Goal: Information Seeking & Learning: Learn about a topic

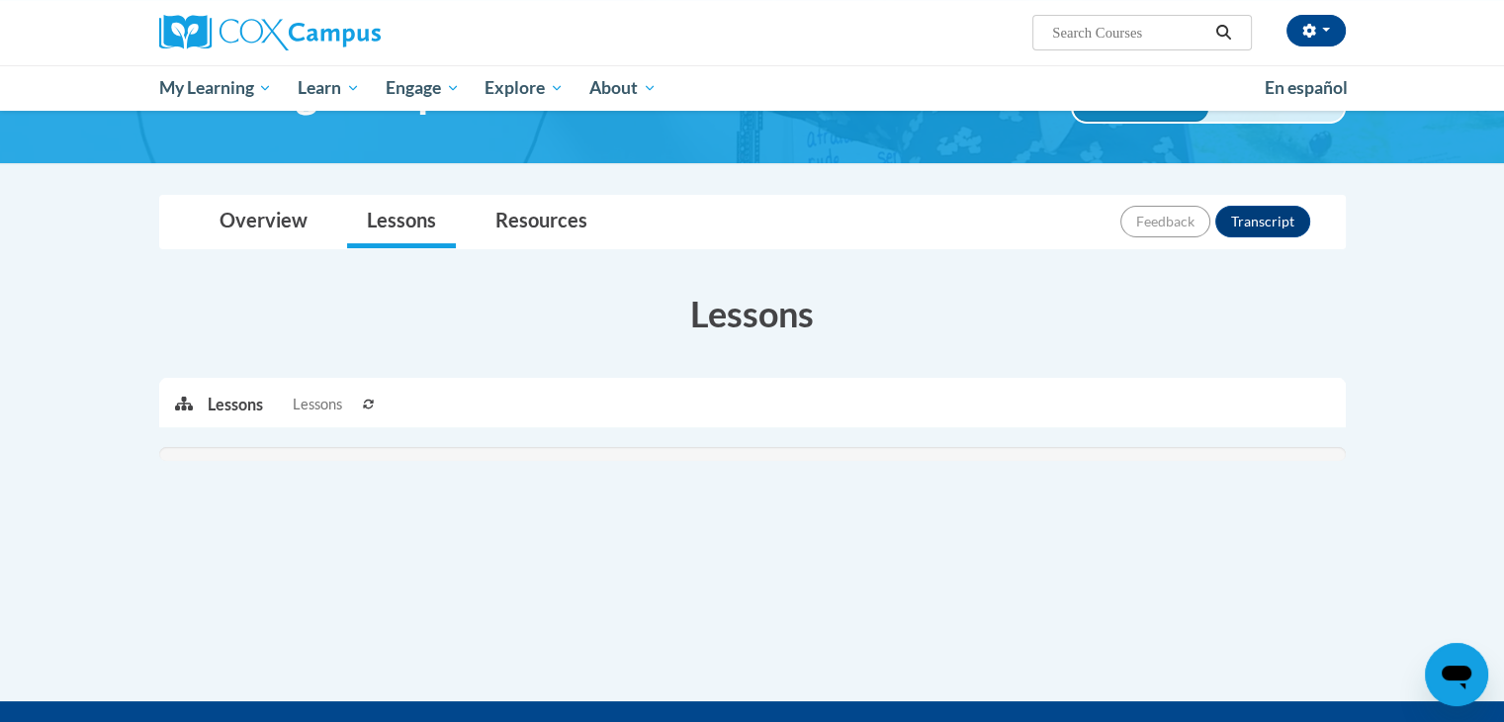
scroll to position [127, 0]
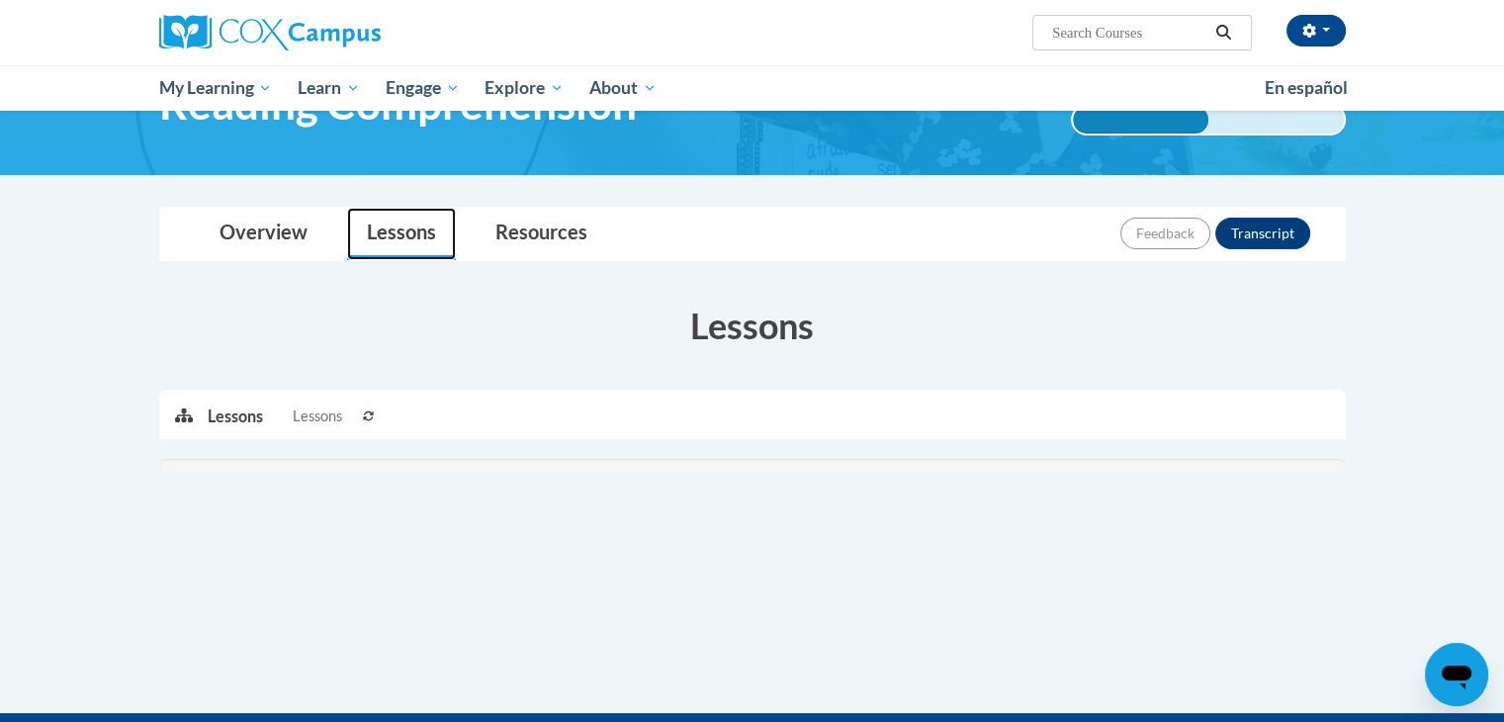
click at [410, 242] on link "Lessons" at bounding box center [401, 234] width 109 height 52
click at [403, 228] on link "Lessons" at bounding box center [401, 234] width 109 height 52
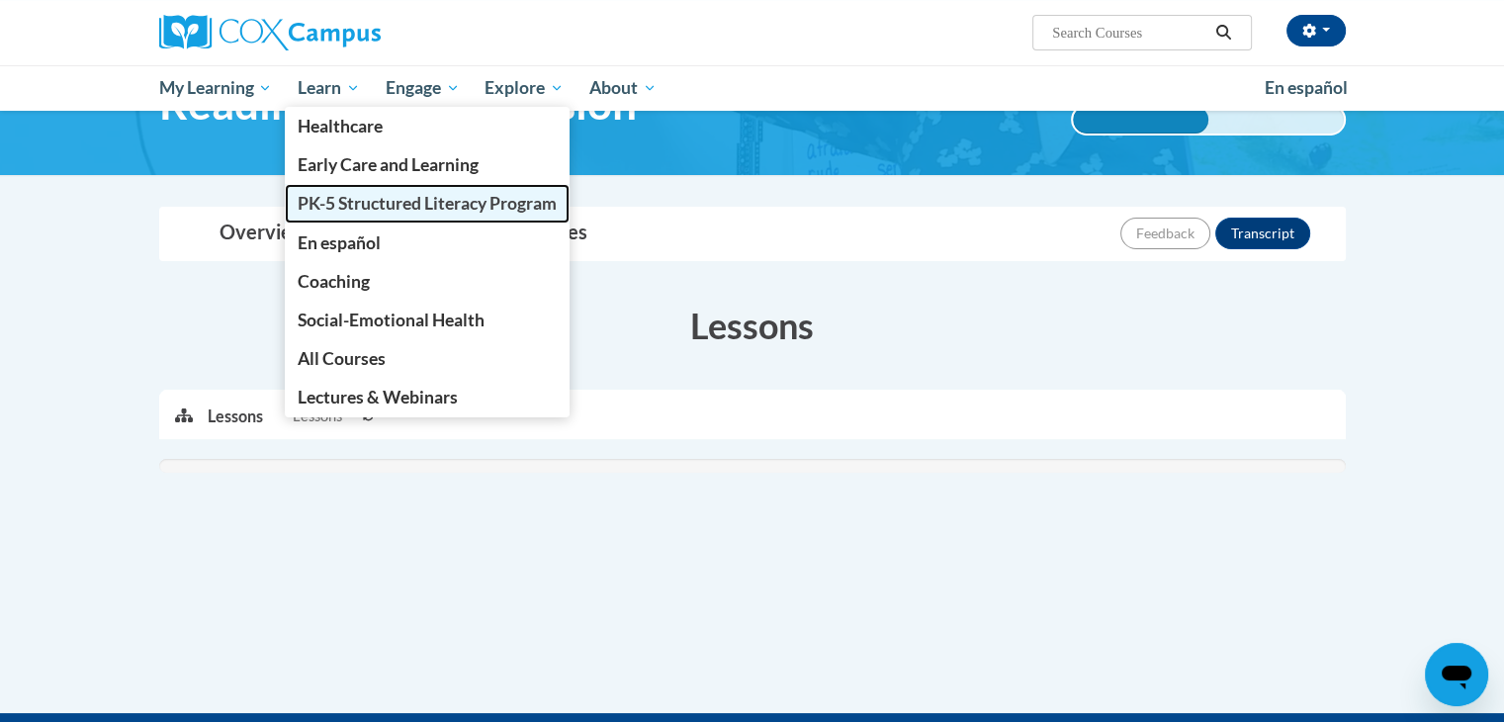
click at [344, 213] on span "PK-5 Structured Literacy Program" at bounding box center [427, 203] width 259 height 21
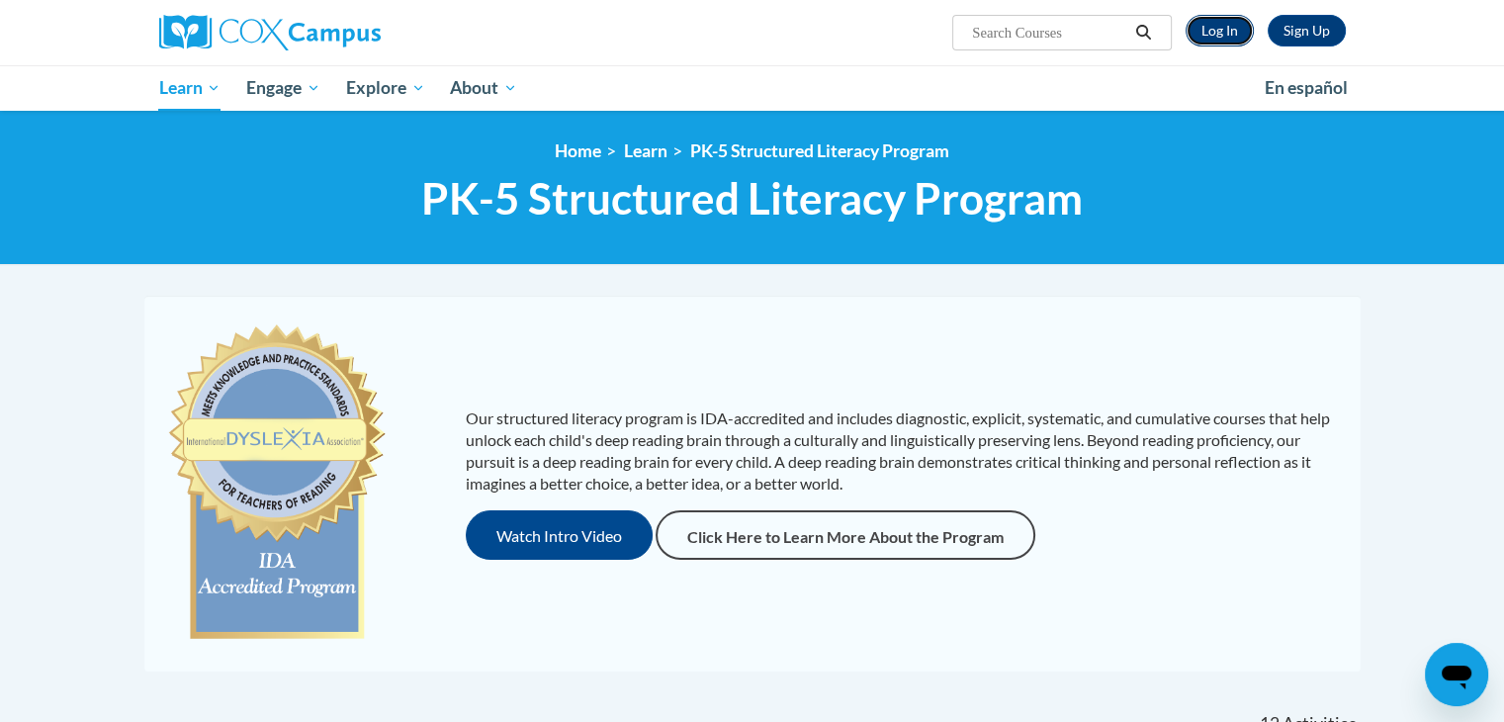
click at [1222, 35] on link "Log In" at bounding box center [1220, 31] width 68 height 32
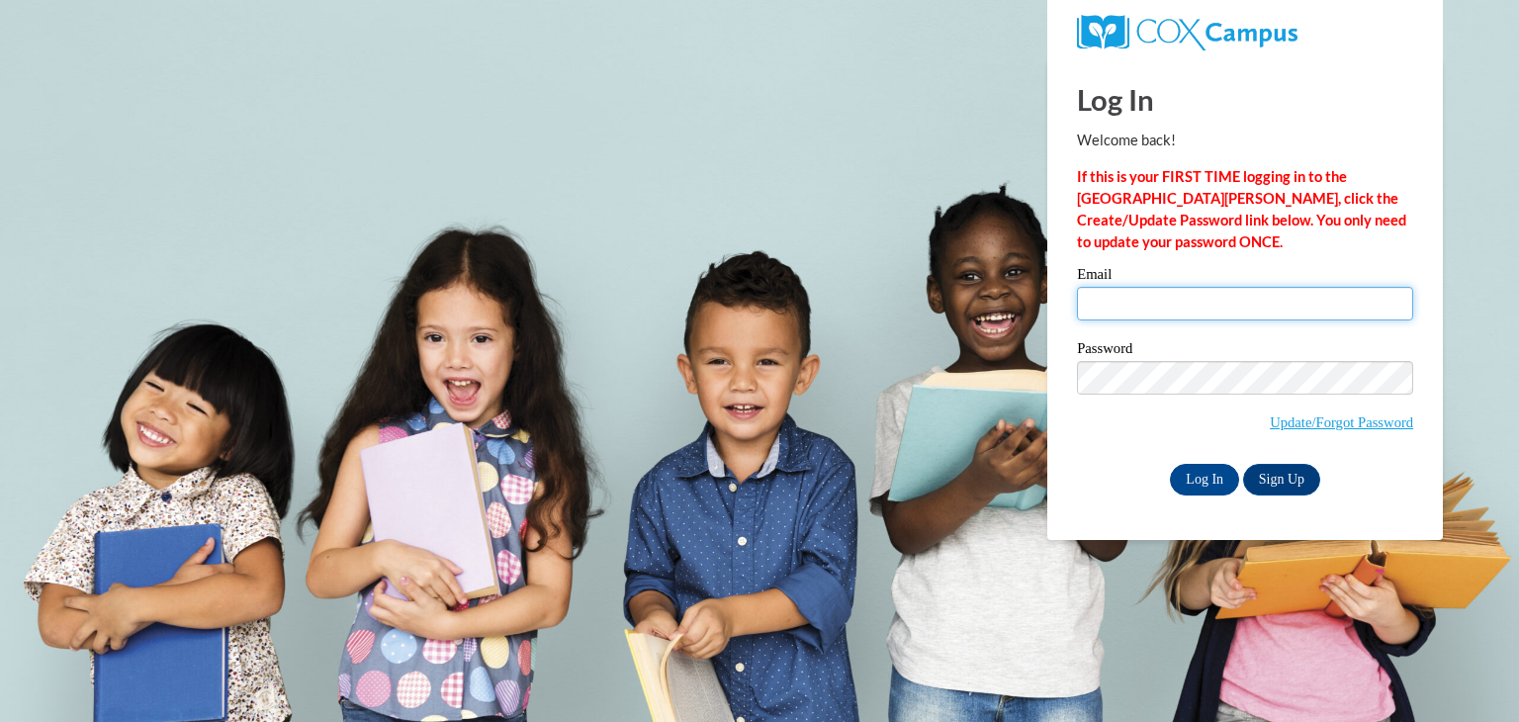
click at [1179, 298] on input "Email" at bounding box center [1245, 304] width 336 height 34
type input "elabuda@kusd.edu"
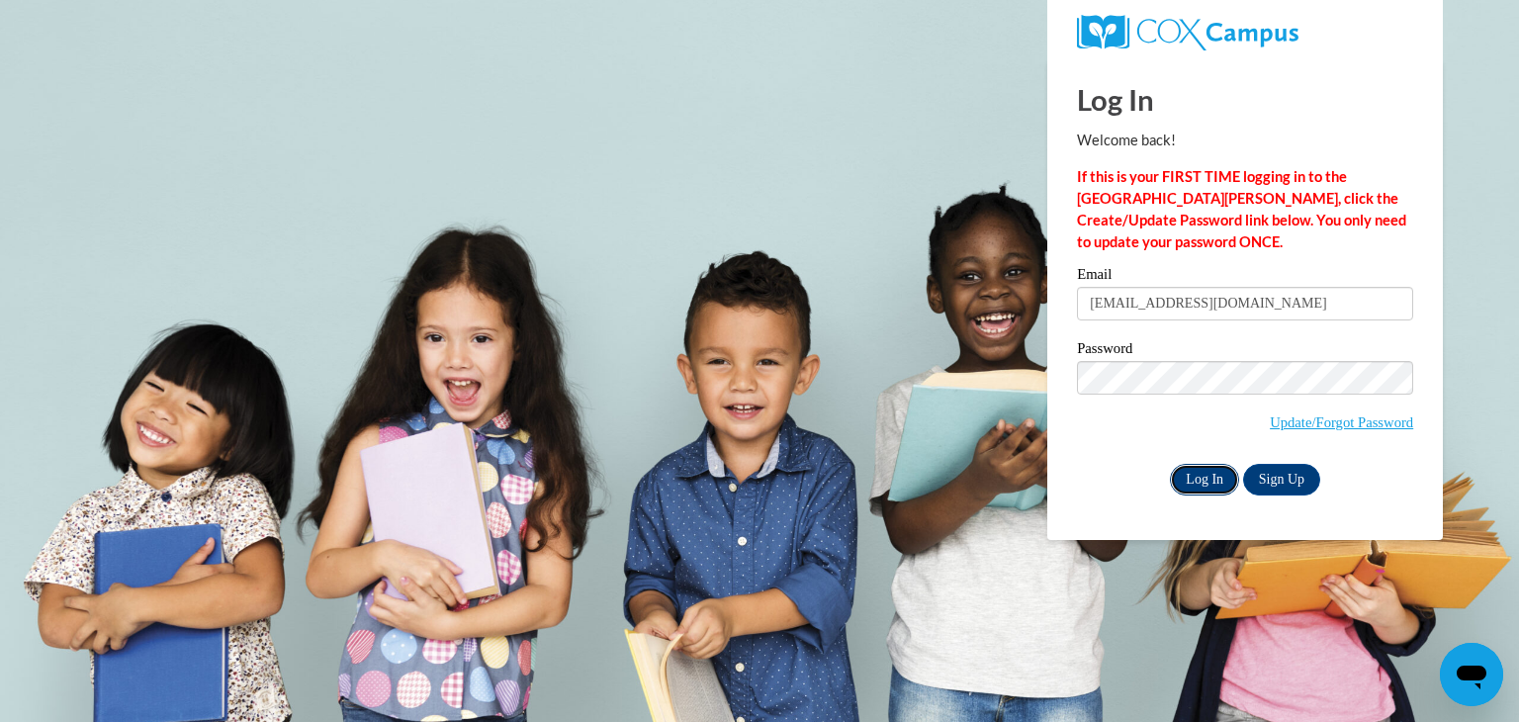
click at [1198, 465] on input "Log In" at bounding box center [1204, 480] width 69 height 32
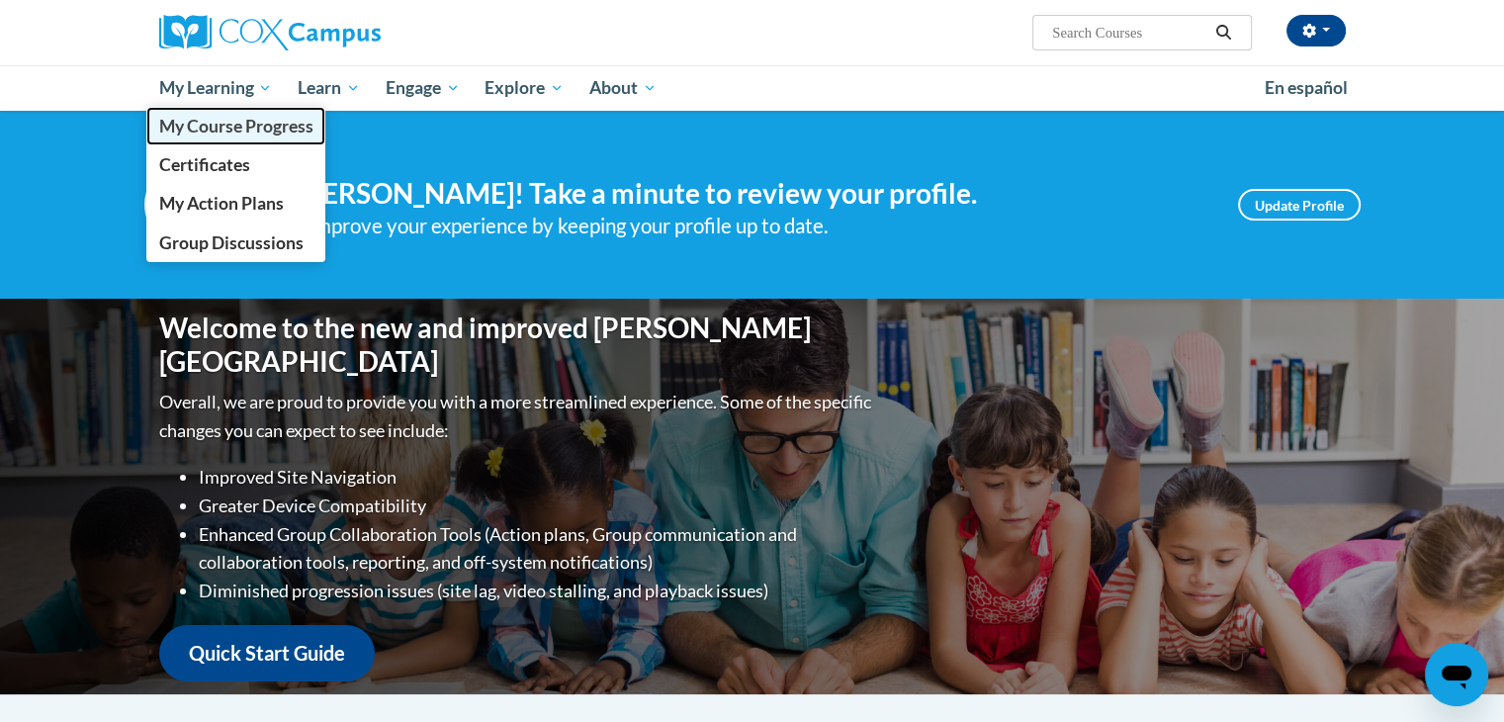
click at [205, 139] on link "My Course Progress" at bounding box center [236, 126] width 180 height 39
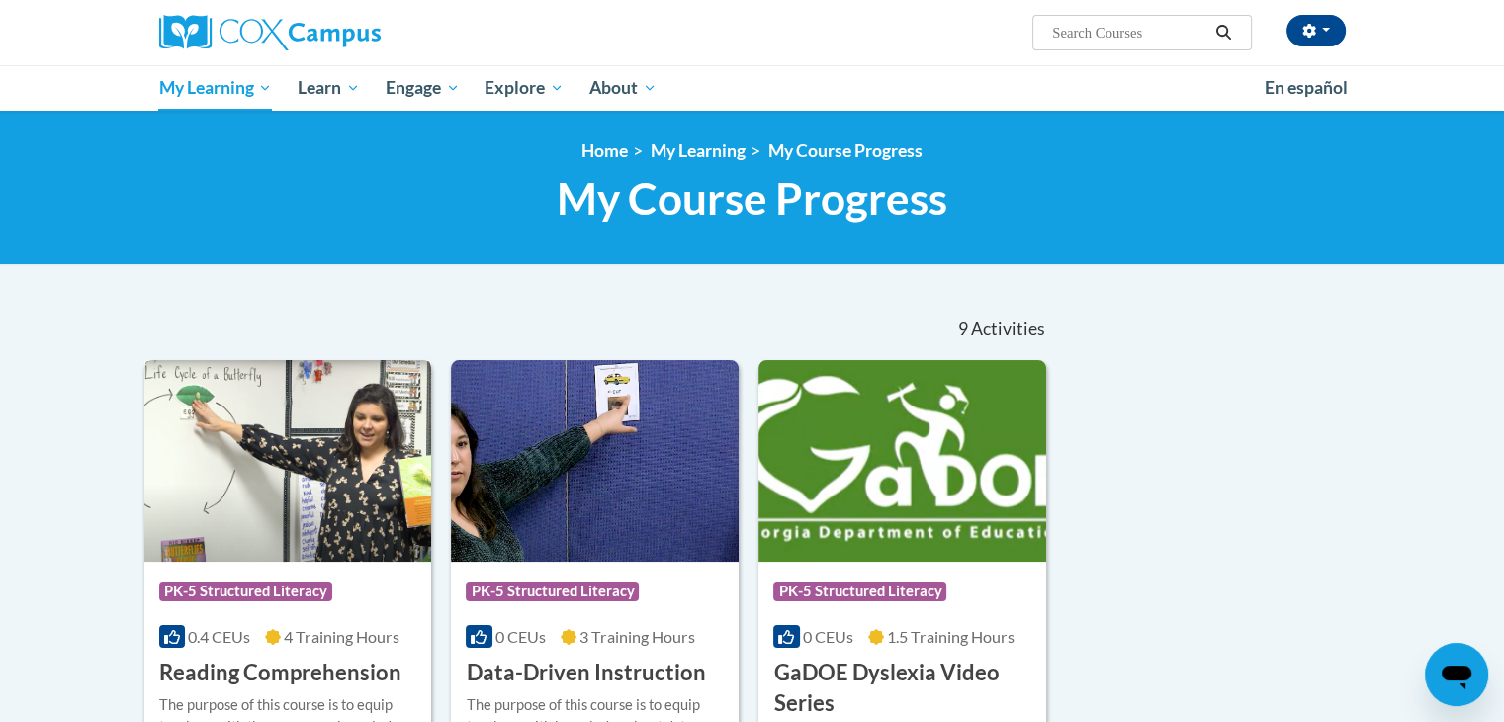
click at [308, 516] on img at bounding box center [288, 461] width 288 height 202
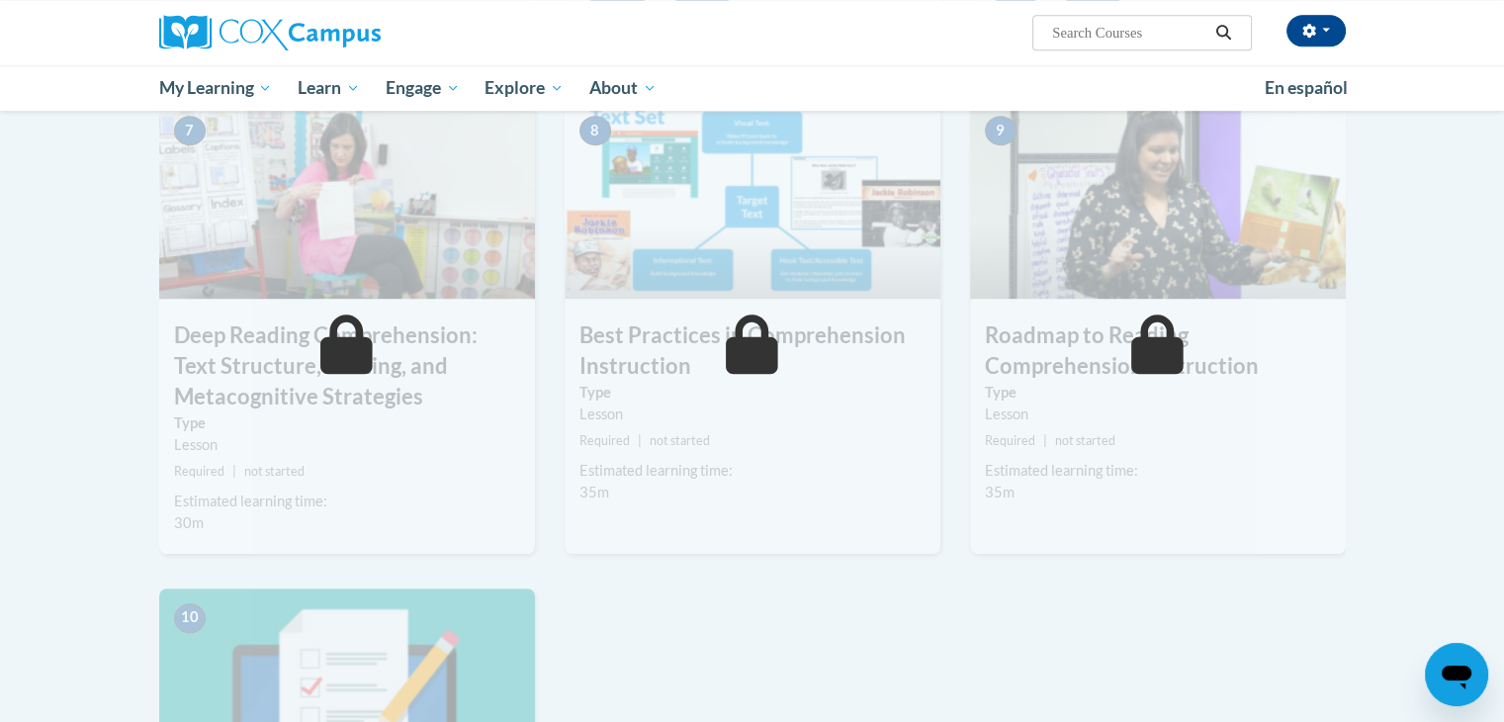
scroll to position [1511, 0]
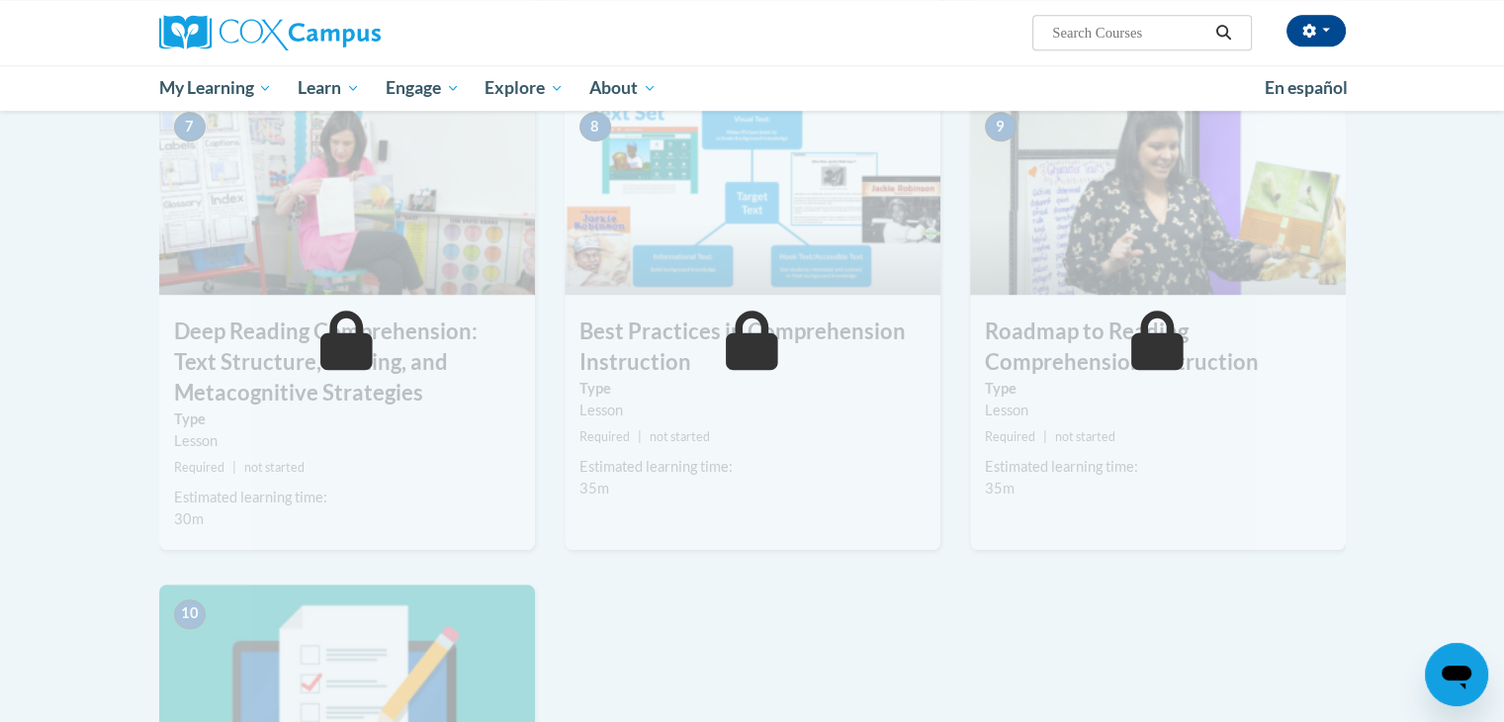
click at [340, 394] on h3 "Deep Reading Comprehension: Text Structure, Writing, and Metacognitive Strategi…" at bounding box center [347, 361] width 376 height 91
click at [337, 368] on icon at bounding box center [346, 339] width 52 height 59
drag, startPoint x: 1502, startPoint y: 430, endPoint x: 1499, endPoint y: 381, distance: 49.5
click at [1499, 381] on body "[PERSON_NAME] ([GEOGRAPHIC_DATA]/[GEOGRAPHIC_DATA] UTC-05:00) My Profile Inbox …" at bounding box center [752, 12] width 1504 height 3046
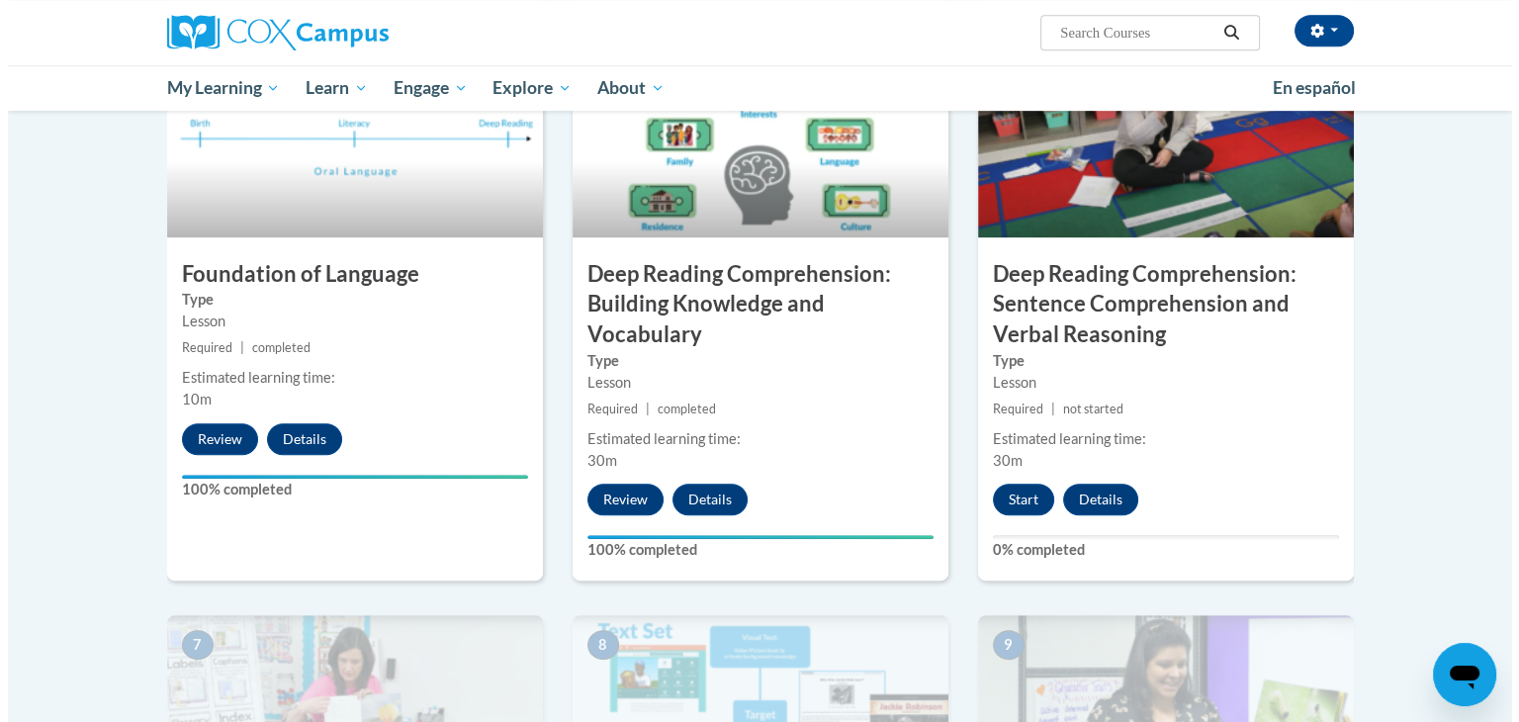
scroll to position [913, 0]
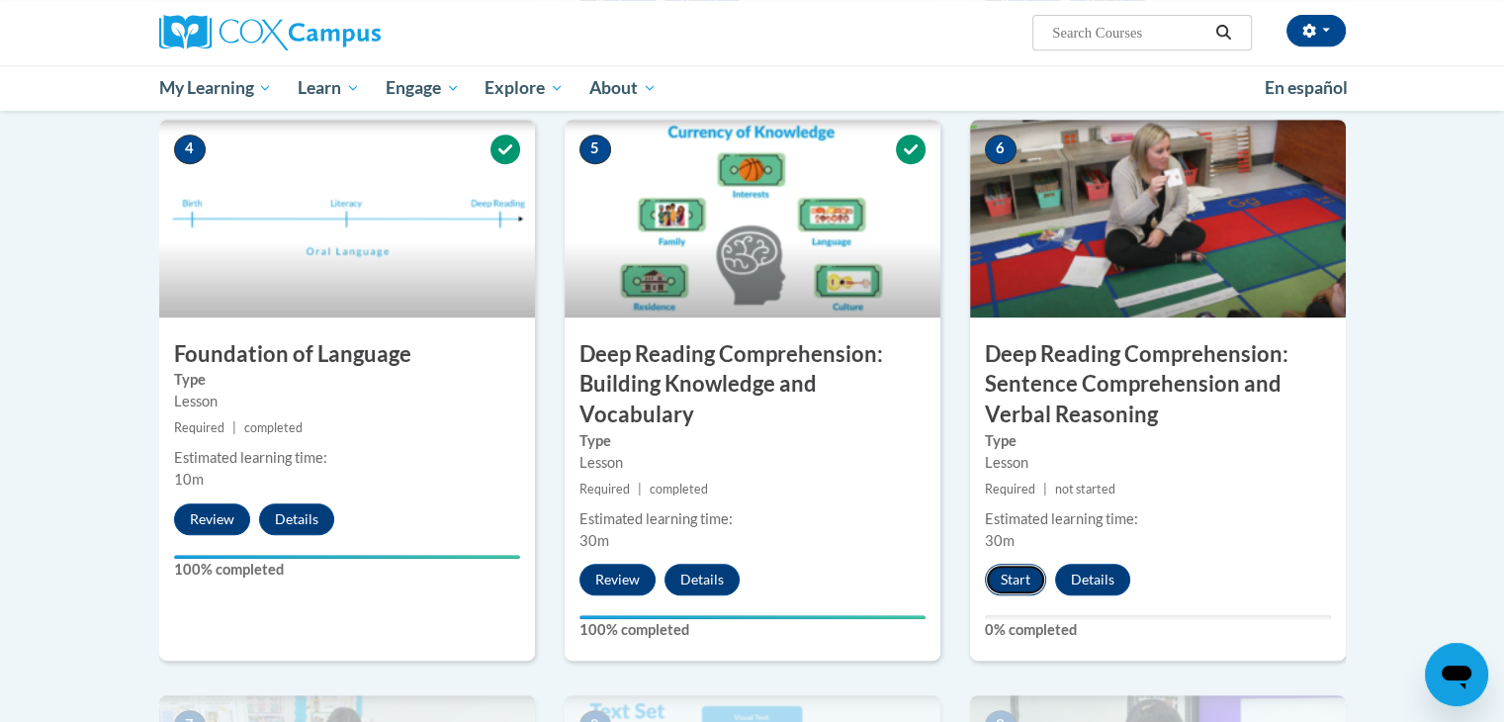
click at [1017, 588] on button "Start" at bounding box center [1015, 580] width 61 height 32
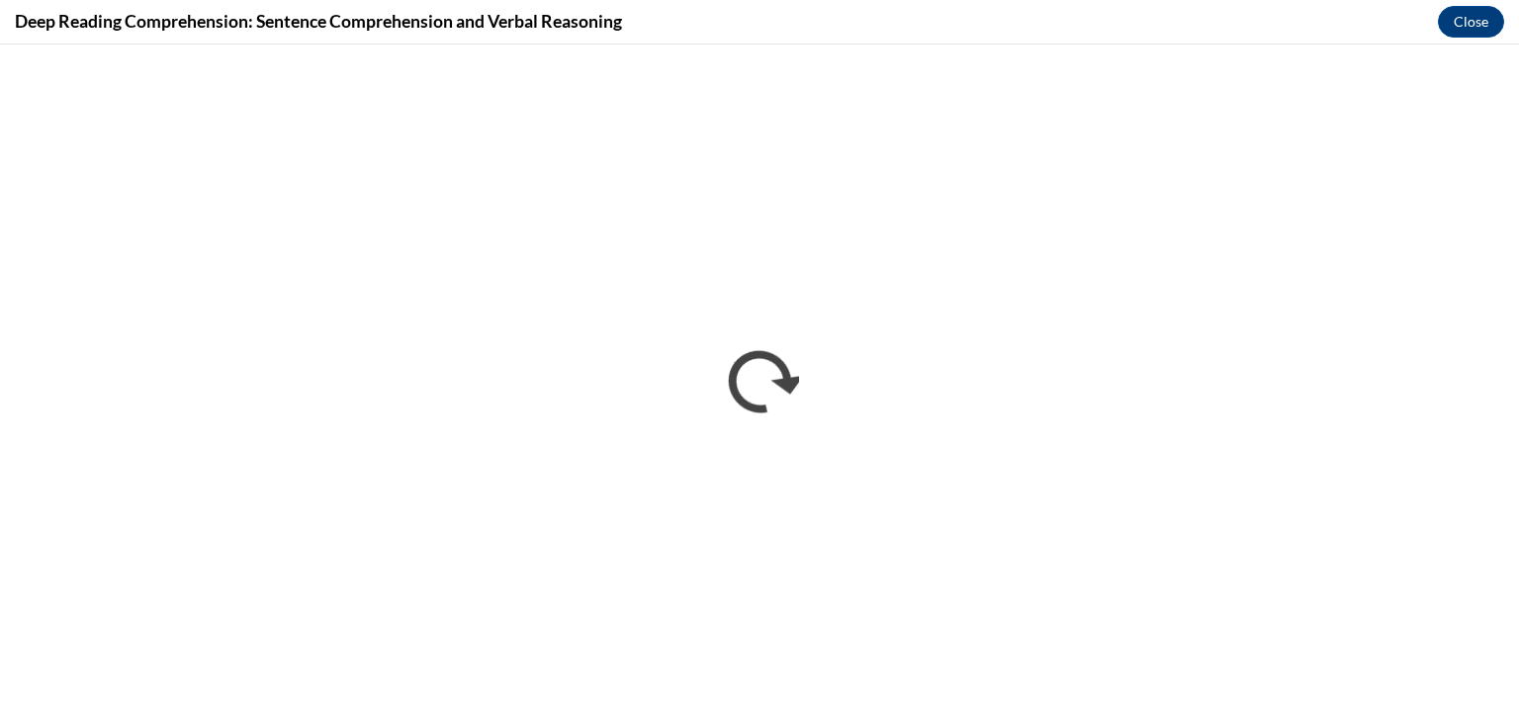
scroll to position [0, 0]
